Goal: Find contact information: Find contact information

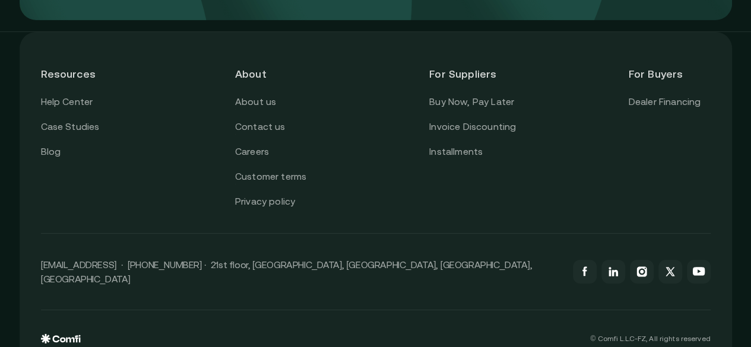
scroll to position [4341, 0]
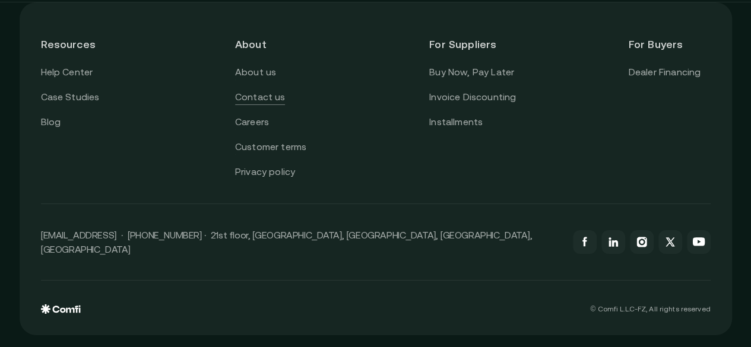
click at [280, 105] on link "Contact us" at bounding box center [260, 97] width 50 height 15
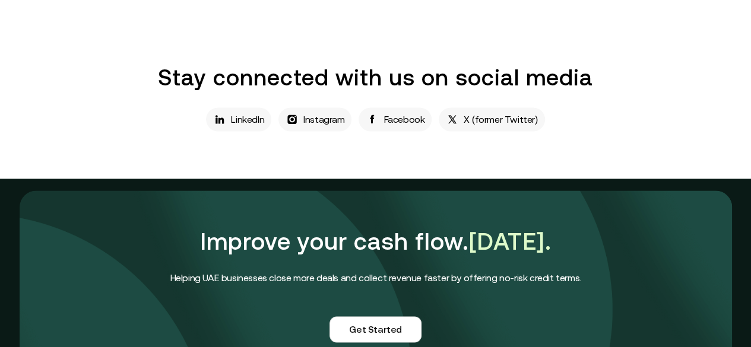
scroll to position [647, 0]
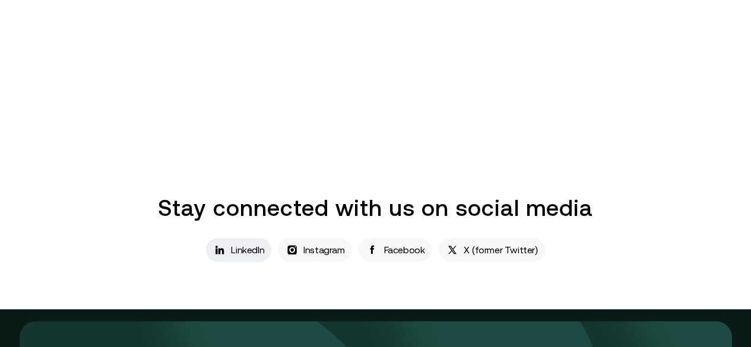
click at [255, 257] on p "LinkedIn" at bounding box center [247, 250] width 33 height 14
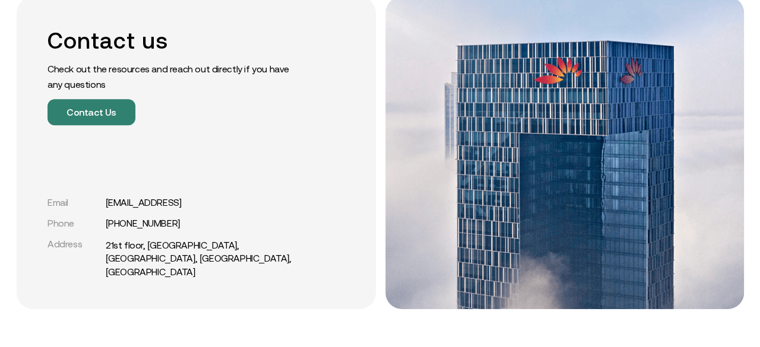
scroll to position [0, 0]
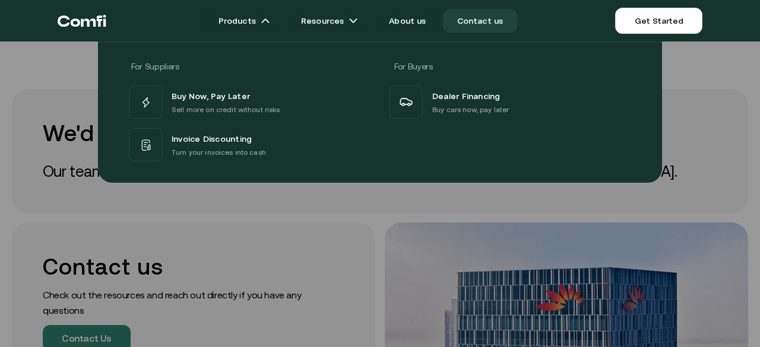
click at [99, 27] on icon "Return to the top of the Comfi home page" at bounding box center [82, 21] width 49 height 36
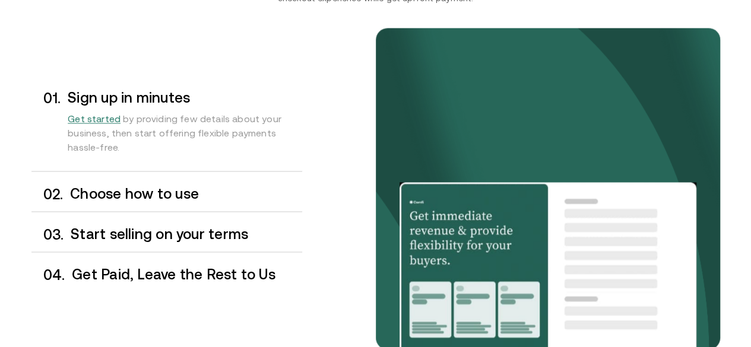
scroll to position [1009, 0]
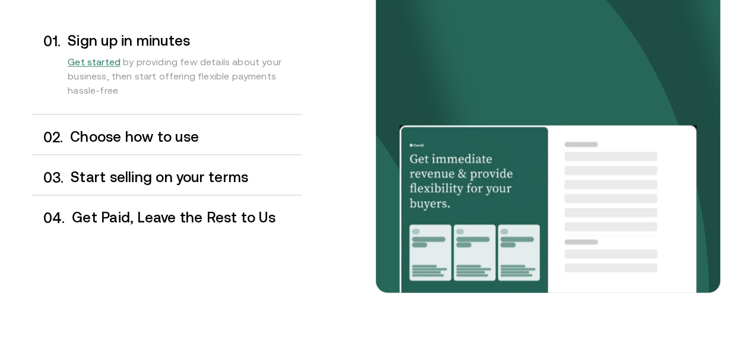
click at [165, 144] on h3 "Choose how to use" at bounding box center [186, 136] width 232 height 15
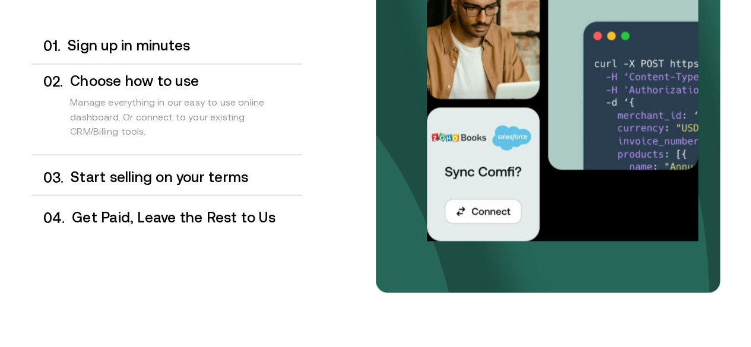
click at [164, 185] on h3 "Start selling on your terms" at bounding box center [186, 176] width 231 height 15
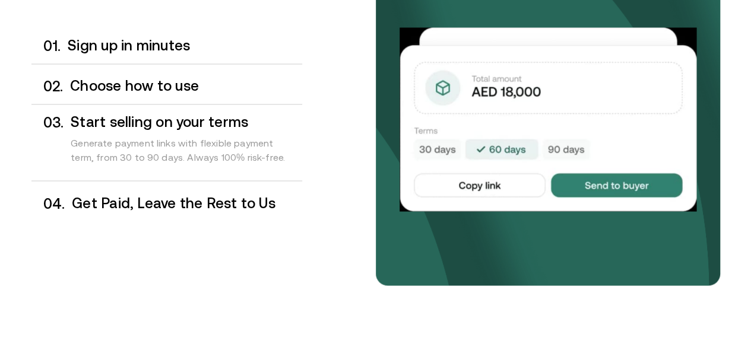
scroll to position [1017, 0]
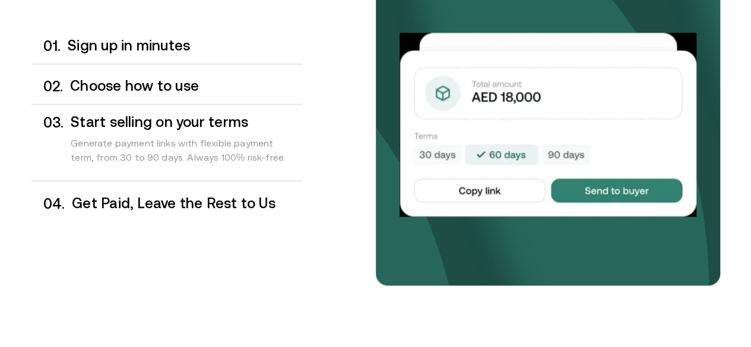
click at [177, 104] on div "0 2 . Choose how to use" at bounding box center [166, 86] width 271 height 35
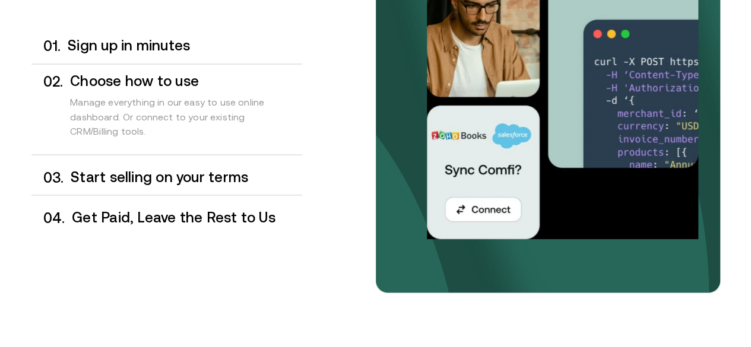
scroll to position [1009, 0]
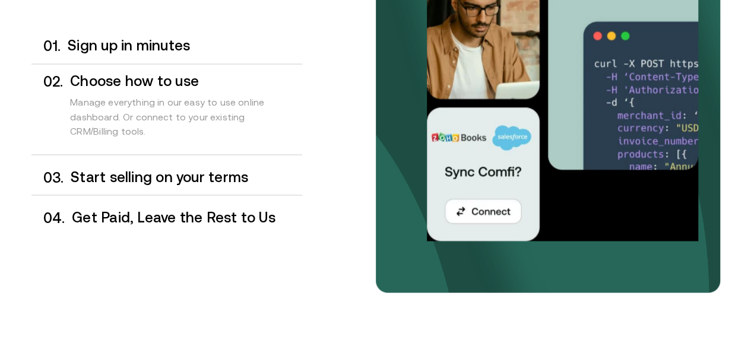
click at [227, 225] on h3 "Get Paid, Leave the Rest to Us" at bounding box center [187, 217] width 230 height 15
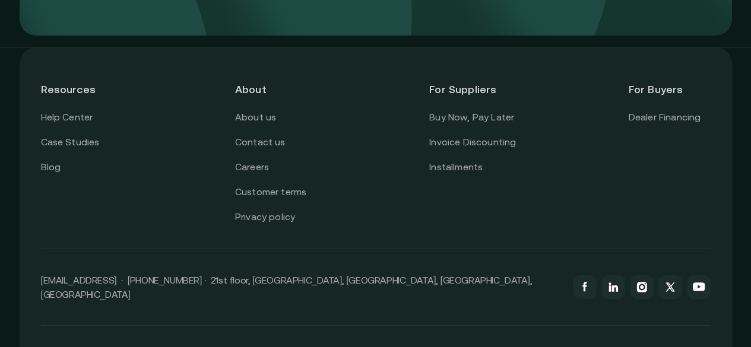
scroll to position [4205, 0]
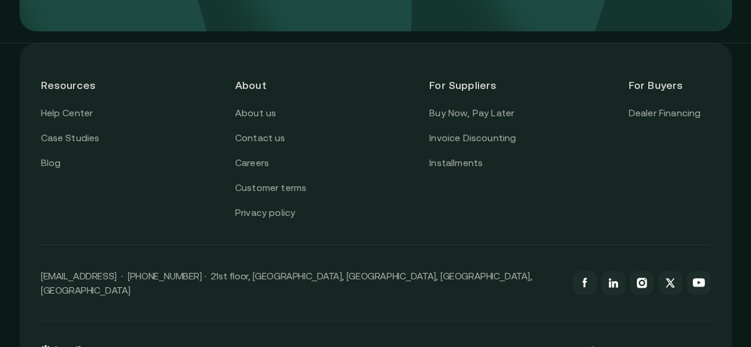
click at [709, 106] on header "For Buyers" at bounding box center [669, 85] width 82 height 41
